Goal: Task Accomplishment & Management: Use online tool/utility

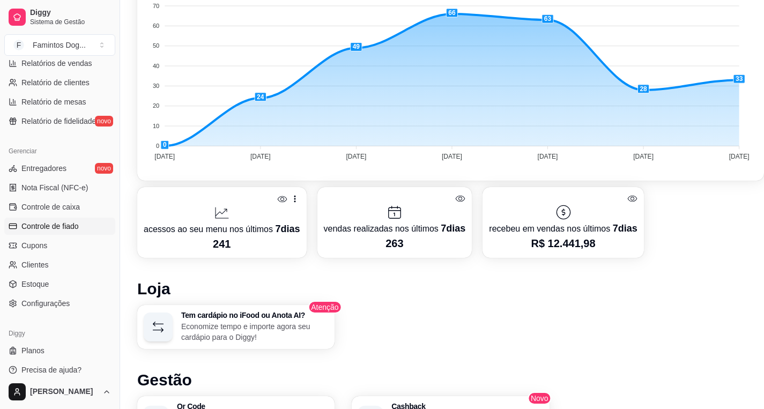
scroll to position [328, 0]
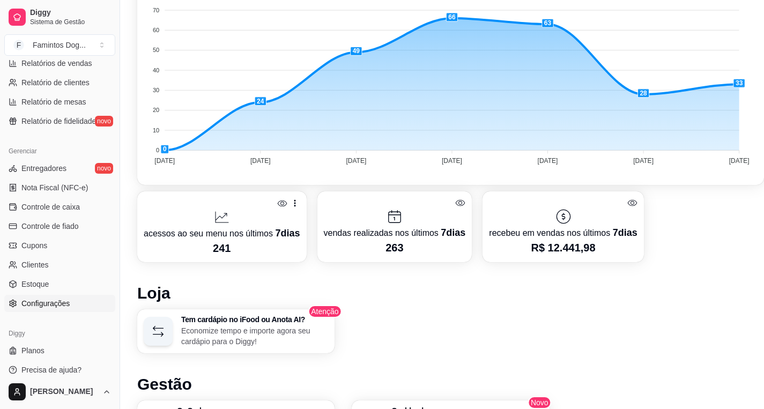
click at [40, 301] on span "Configurações" at bounding box center [45, 303] width 48 height 11
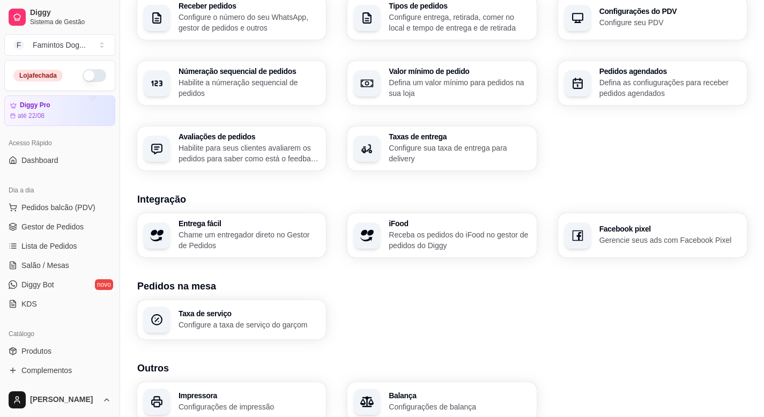
scroll to position [334, 0]
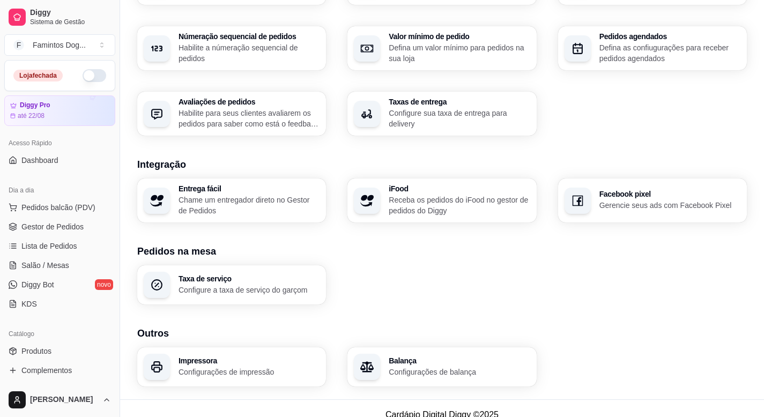
click at [624, 200] on p "Gerencie seus ads com Facebook Pixel" at bounding box center [670, 205] width 141 height 11
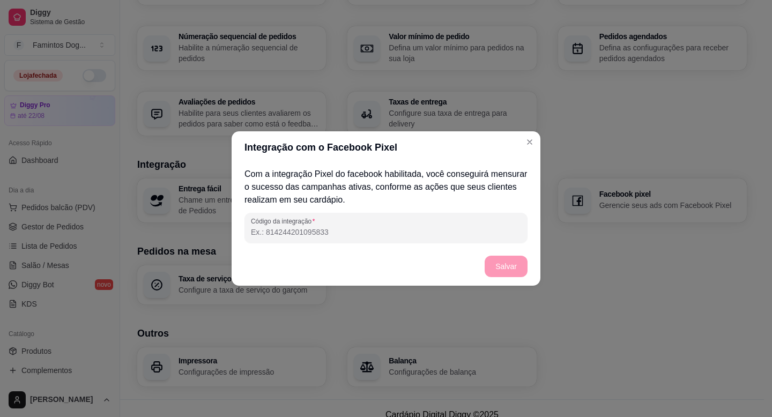
click at [349, 232] on input "Código da integração" at bounding box center [386, 232] width 270 height 11
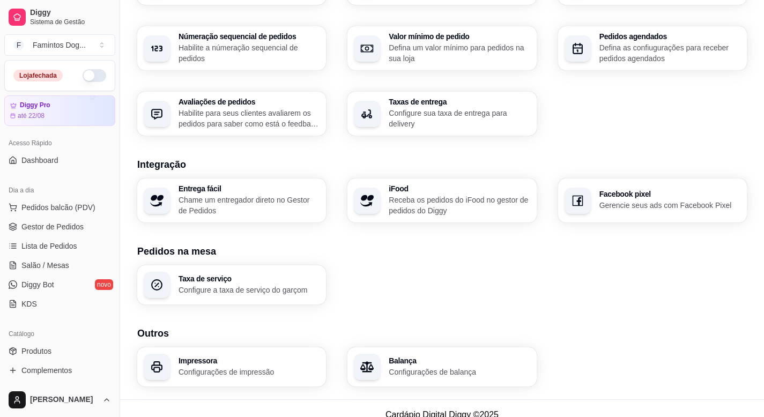
click at [632, 200] on p "Gerencie seus ads com Facebook Pixel" at bounding box center [670, 205] width 141 height 11
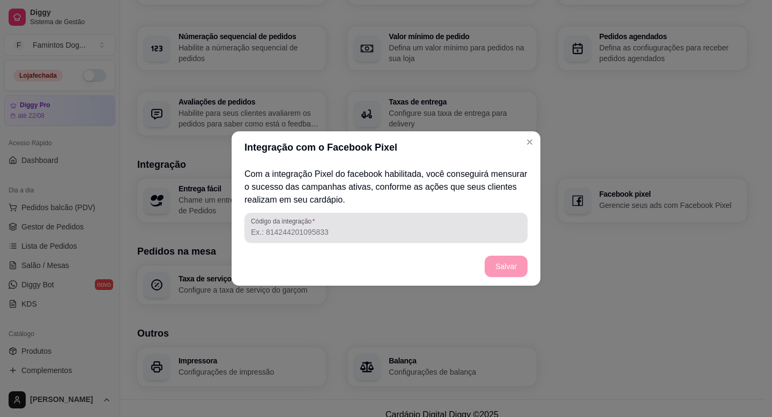
click at [359, 223] on div at bounding box center [386, 227] width 270 height 21
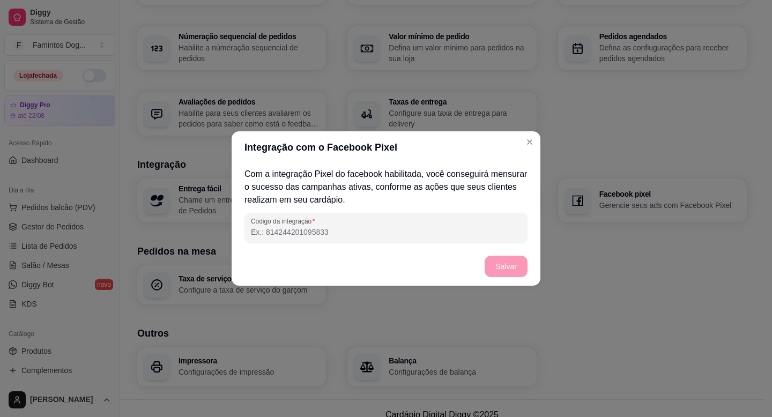
paste input "7389083434460355"
type input "7389083434460355"
click at [500, 268] on button "Salvar" at bounding box center [506, 266] width 43 height 21
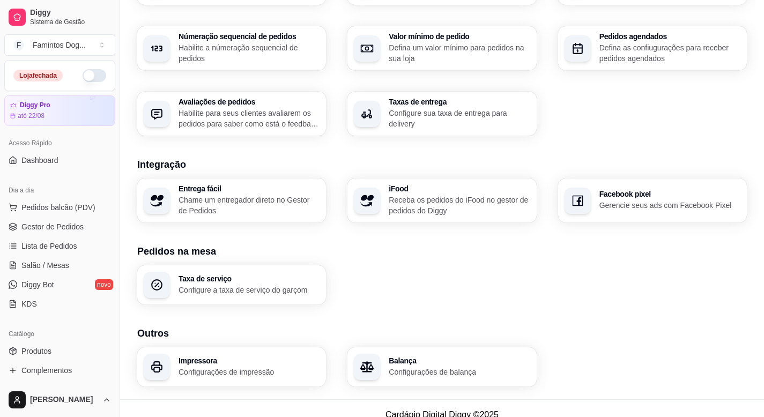
click at [617, 200] on p "Gerencie seus ads com Facebook Pixel" at bounding box center [670, 205] width 141 height 11
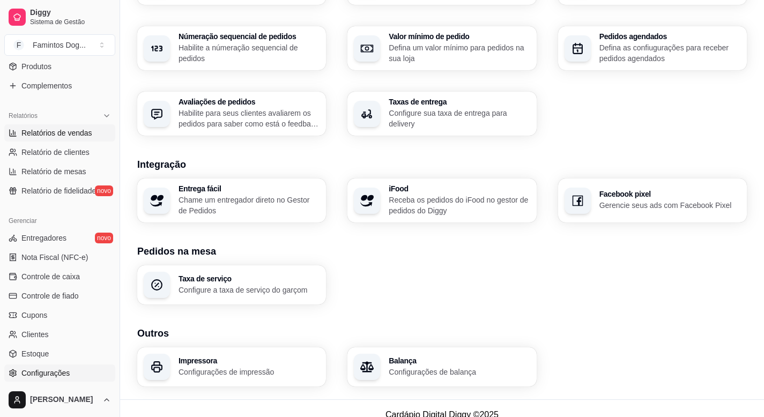
scroll to position [265, 0]
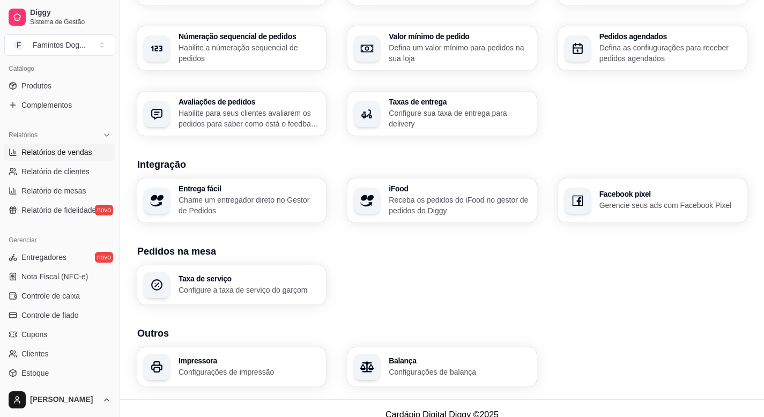
click at [74, 153] on span "Relatórios de vendas" at bounding box center [56, 152] width 71 height 11
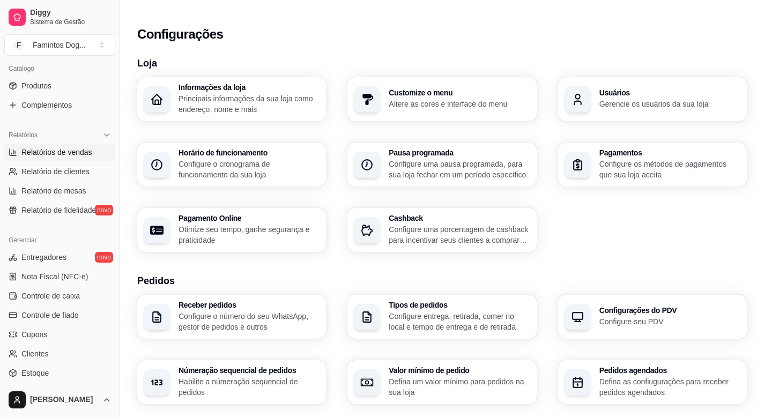
select select "ALL"
select select "0"
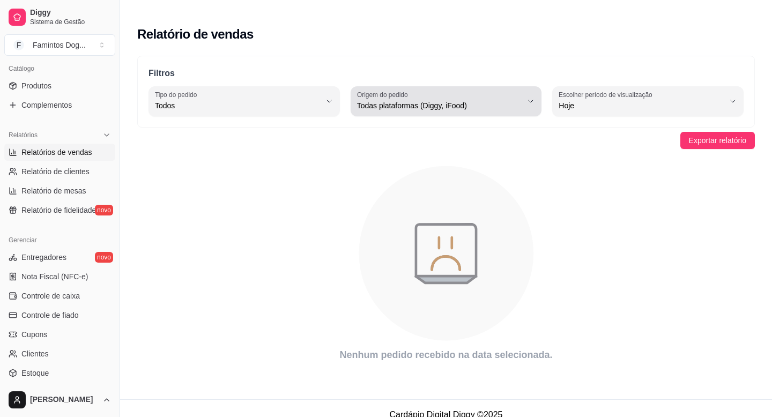
click at [493, 100] on span "Todas plataformas (Diggy, iFood)" at bounding box center [440, 105] width 166 height 11
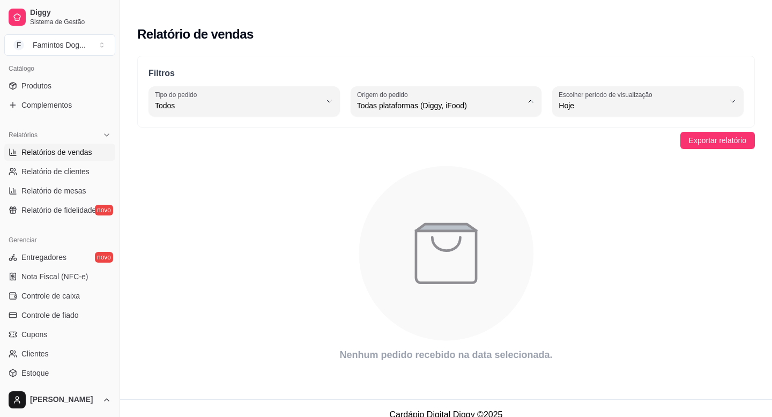
click at [429, 138] on span "Diggy" at bounding box center [440, 136] width 157 height 10
type input "DIGGY"
select select "DIGGY"
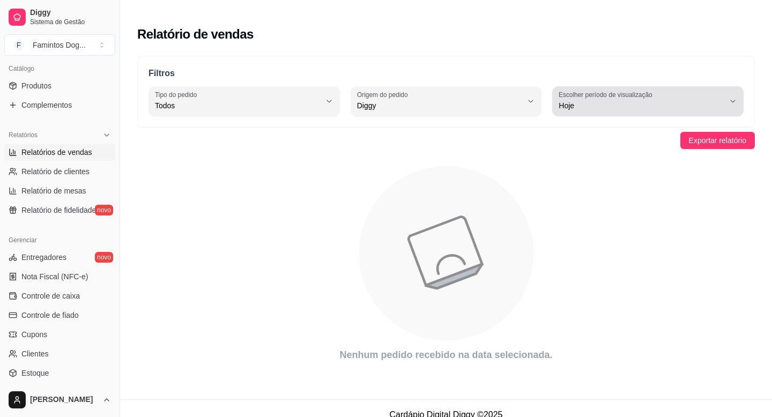
click at [612, 100] on span "Hoje" at bounding box center [642, 105] width 166 height 11
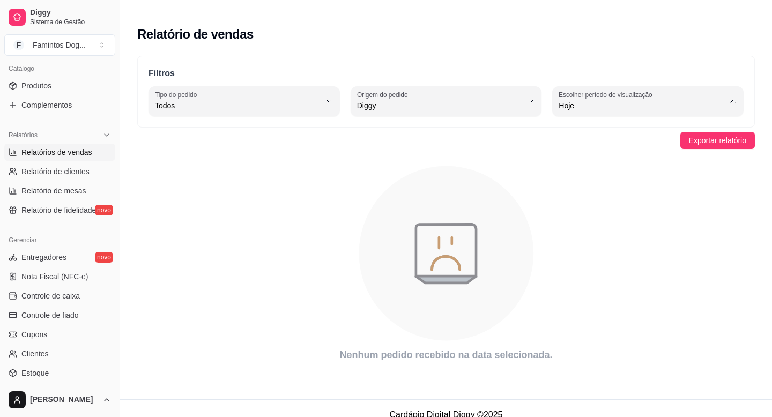
click at [599, 158] on span "7 dias" at bounding box center [643, 154] width 157 height 10
type input "7"
select select "7"
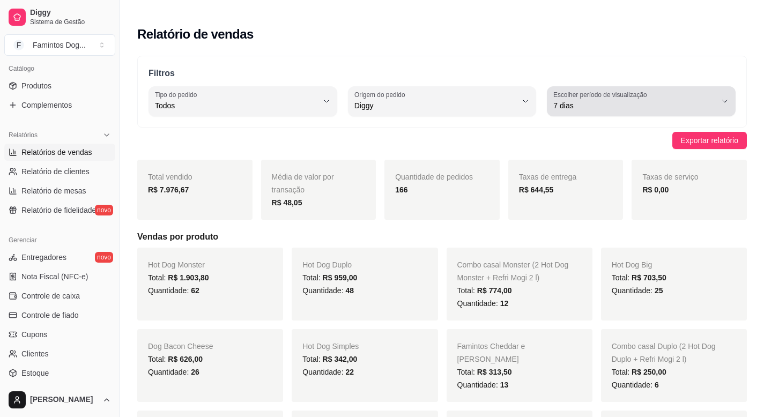
click at [599, 100] on span "7 dias" at bounding box center [634, 105] width 163 height 11
click at [580, 227] on span "Customizado" at bounding box center [636, 223] width 154 height 10
type input "-1"
select select "-1"
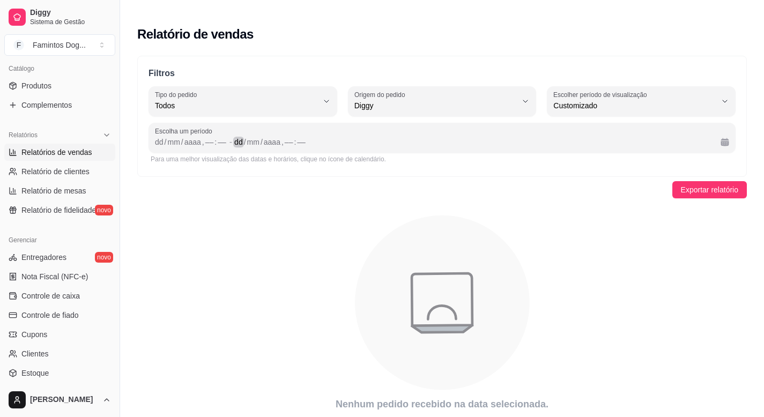
click at [325, 136] on div "dd / mm / aaaa , –– : ––" at bounding box center [473, 142] width 478 height 13
click at [154, 137] on div "dd" at bounding box center [159, 142] width 11 height 11
click at [240, 137] on div "dd" at bounding box center [234, 142] width 11 height 11
click at [208, 137] on div "––" at bounding box center [205, 142] width 11 height 11
click at [282, 137] on div "––" at bounding box center [276, 142] width 11 height 11
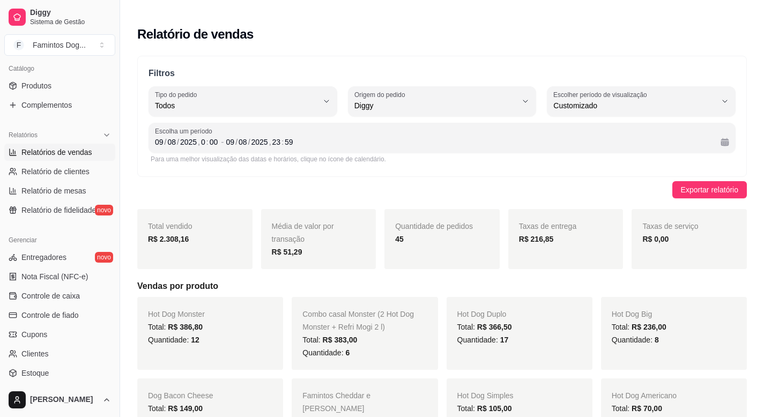
click at [397, 181] on div "Exportar relatório" at bounding box center [442, 189] width 610 height 17
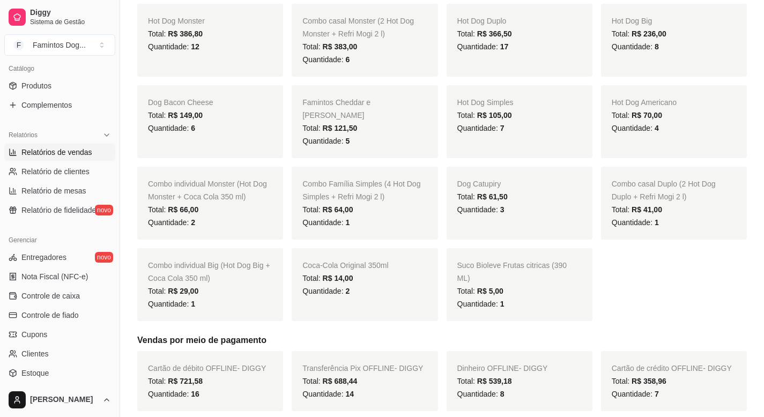
scroll to position [0, 0]
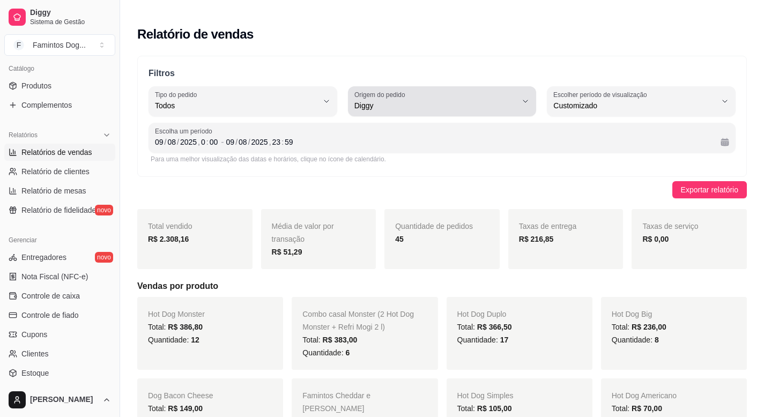
click at [426, 100] on span "Diggy" at bounding box center [435, 105] width 163 height 11
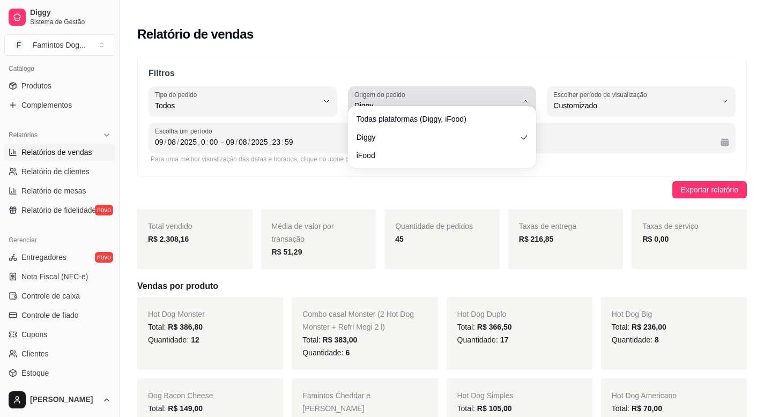
click at [412, 100] on span "Diggy" at bounding box center [435, 105] width 163 height 11
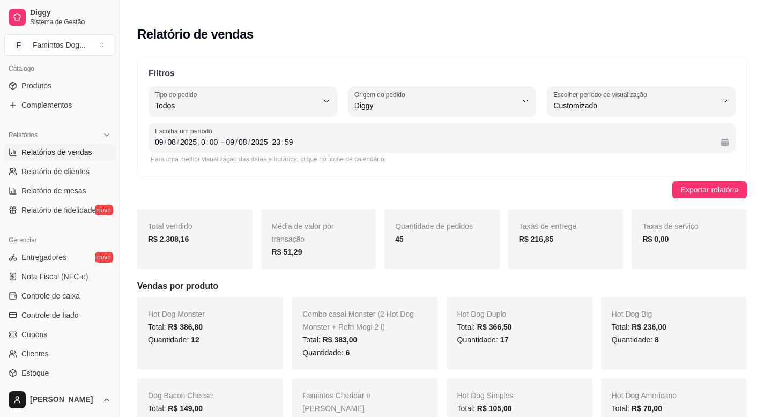
click at [517, 69] on div "Filtros ALL Tipo do pedido Todos Entrega Retirada Mesa Consumo local Tipo do pe…" at bounding box center [442, 116] width 610 height 121
click at [274, 98] on div "Todos" at bounding box center [236, 101] width 163 height 21
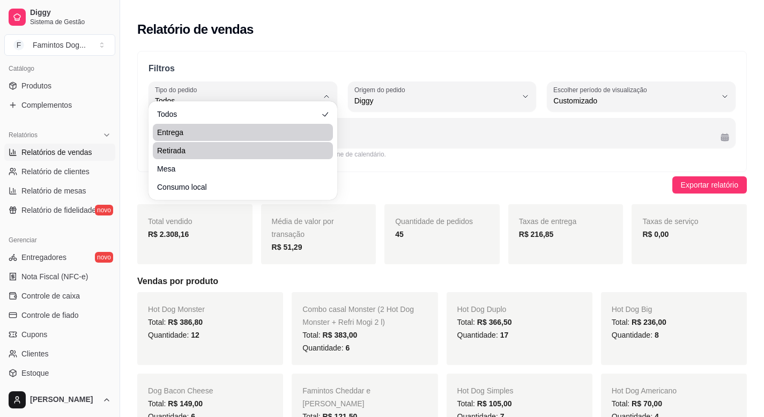
scroll to position [14, 0]
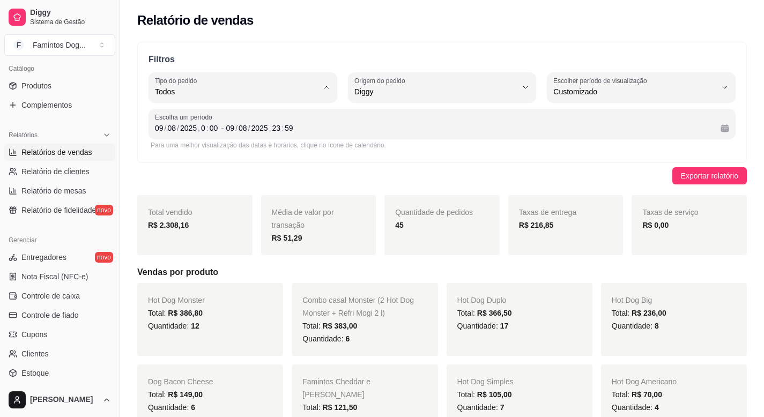
click at [197, 124] on span "Entrega" at bounding box center [237, 122] width 154 height 10
type input "DELIVERY"
select select "DELIVERY"
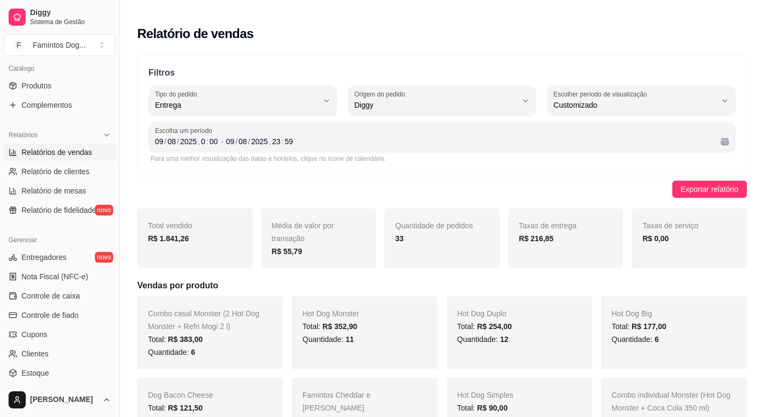
scroll to position [0, 0]
click at [161, 137] on div "09" at bounding box center [159, 142] width 11 height 11
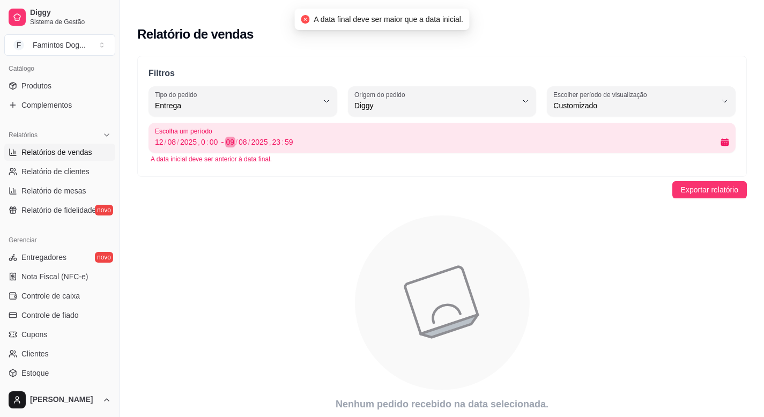
click at [236, 137] on div "09" at bounding box center [230, 142] width 11 height 11
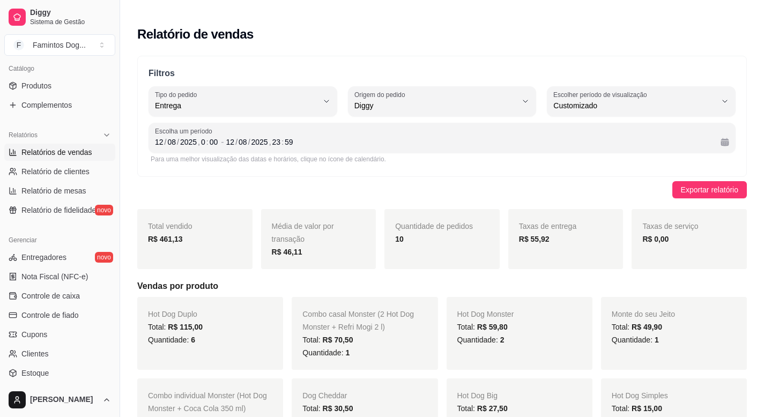
click at [325, 97] on icon "button" at bounding box center [326, 101] width 9 height 9
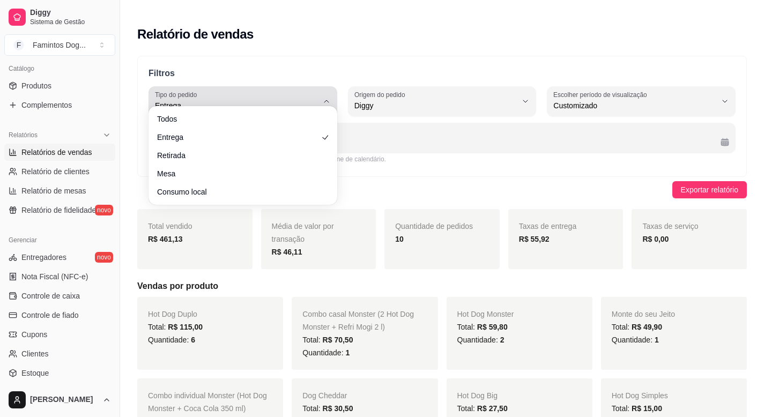
click at [325, 100] on icon "button" at bounding box center [326, 101] width 4 height 2
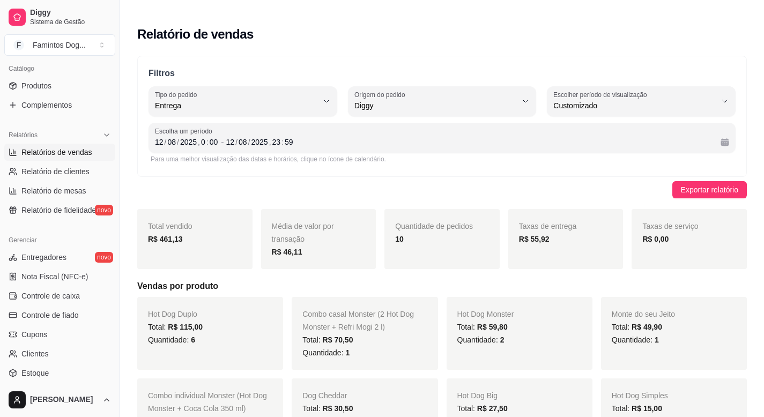
click at [295, 67] on p "Filtros" at bounding box center [442, 73] width 587 height 13
